Goal: Task Accomplishment & Management: Complete application form

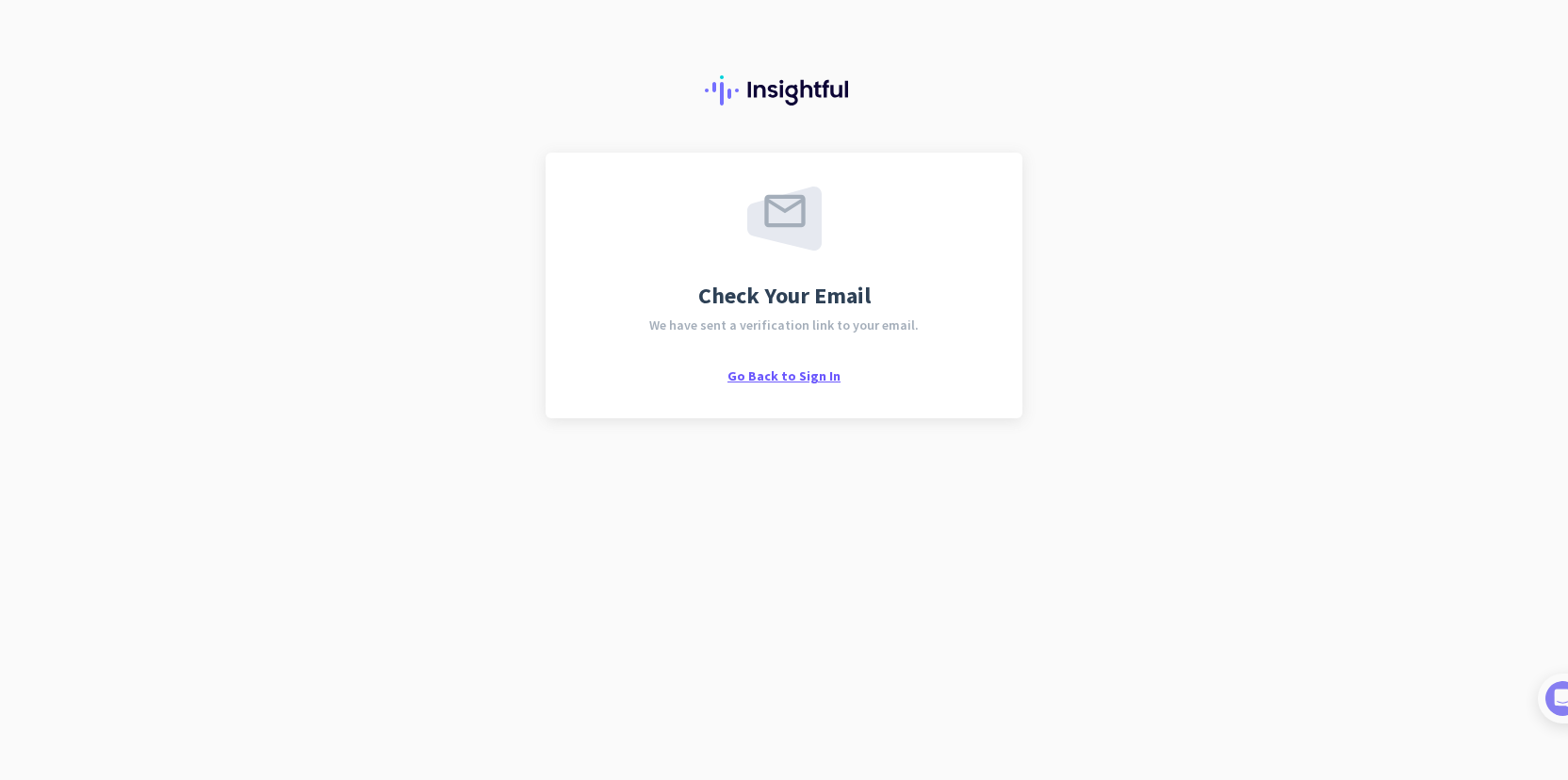
click at [779, 382] on span "Go Back to Sign In" at bounding box center [783, 375] width 113 height 17
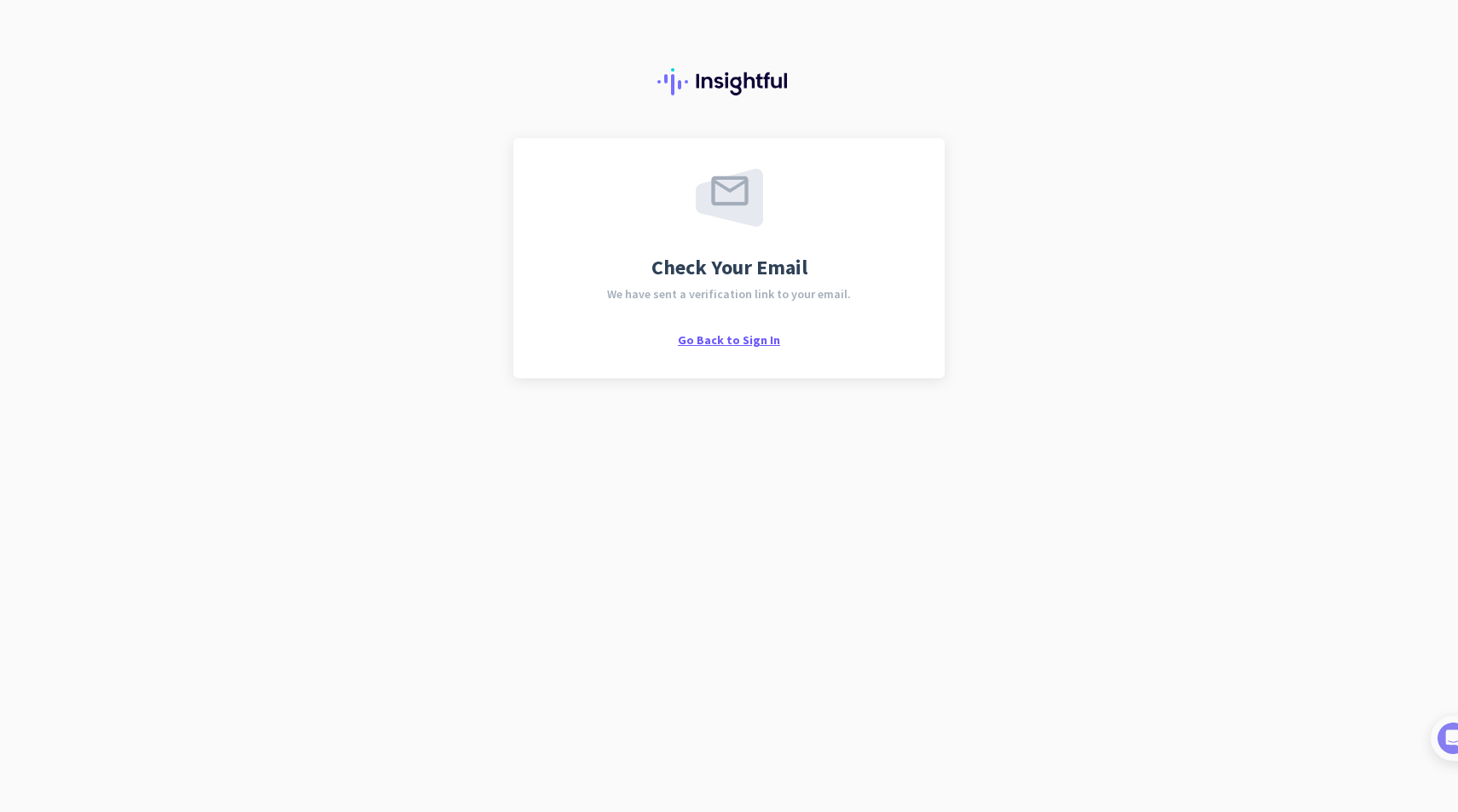
click at [703, 347] on span "Go Back to Sign In" at bounding box center [728, 339] width 102 height 15
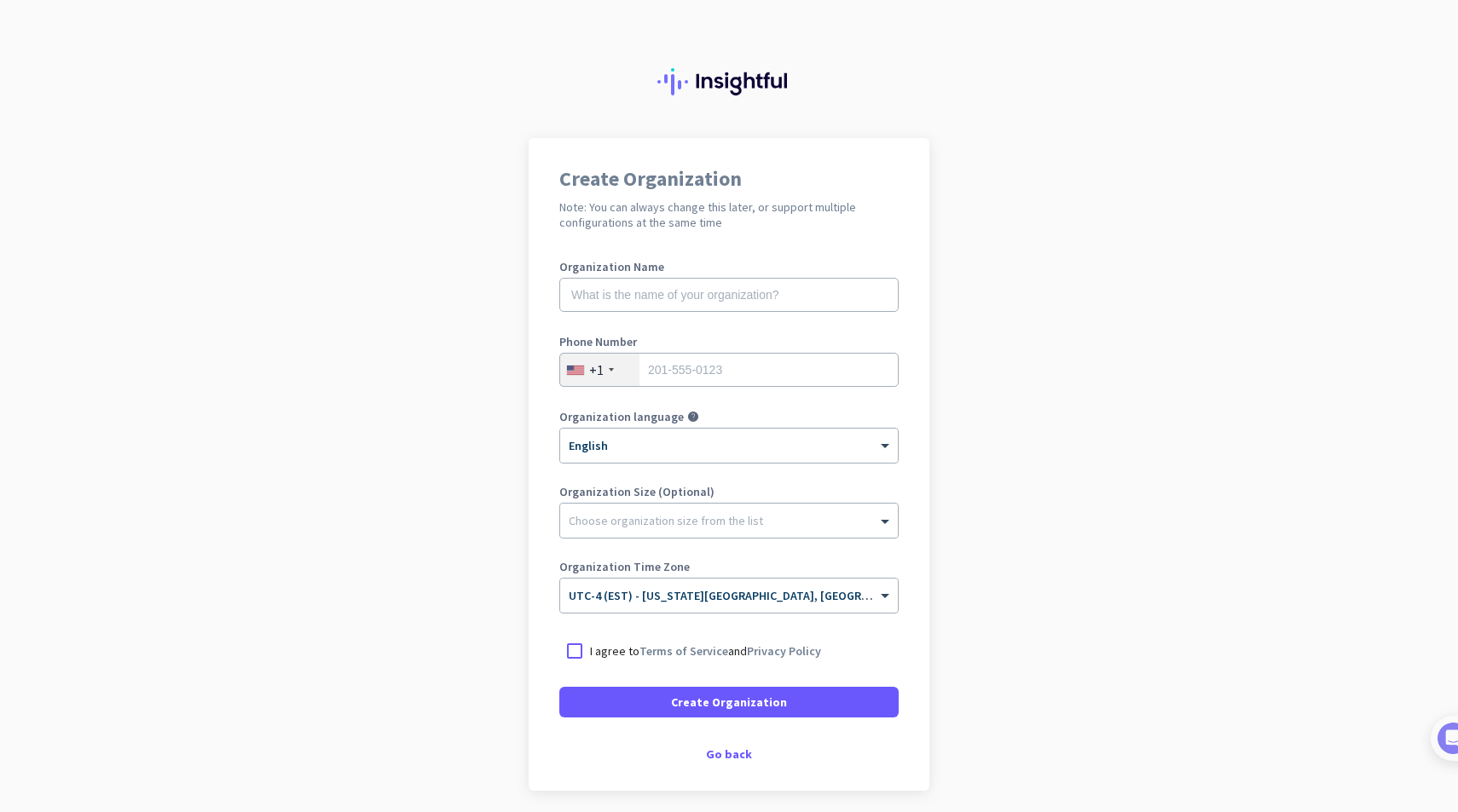
click at [1049, 570] on app-onboarding-organization "Create Organization Note: You can always change this later, or support multiple…" at bounding box center [729, 507] width 1458 height 737
